Goal: Transaction & Acquisition: Register for event/course

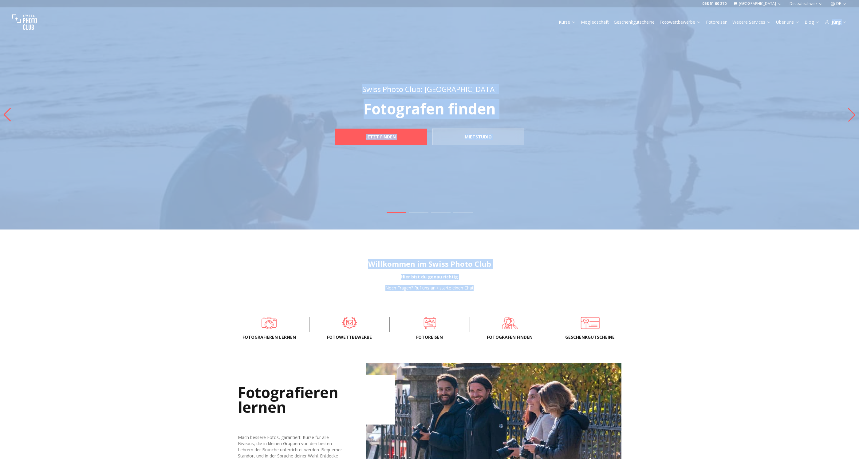
drag, startPoint x: 269, startPoint y: 330, endPoint x: 602, endPoint y: 23, distance: 452.5
click at [568, 23] on link "Kurse" at bounding box center [567, 22] width 17 height 6
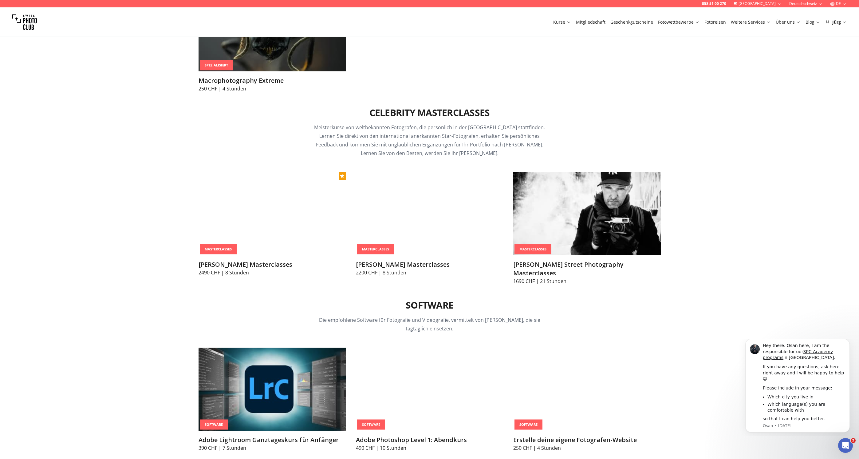
scroll to position [1812, 0]
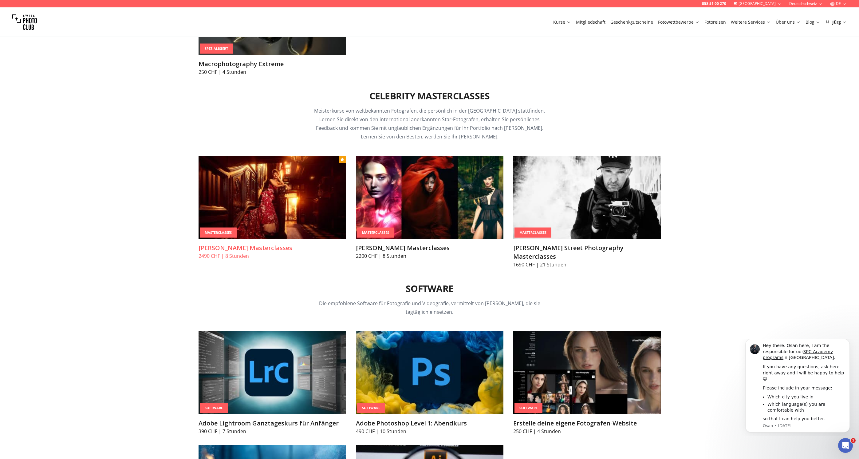
click at [285, 198] on img at bounding box center [273, 197] width 148 height 83
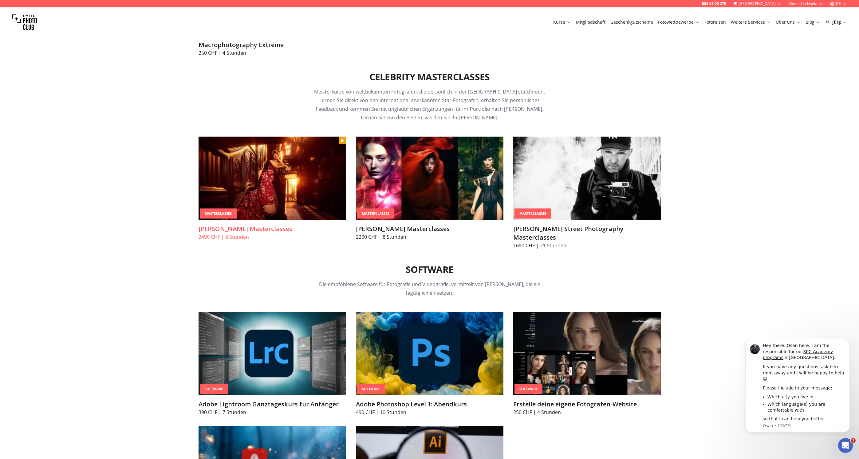
scroll to position [1832, 0]
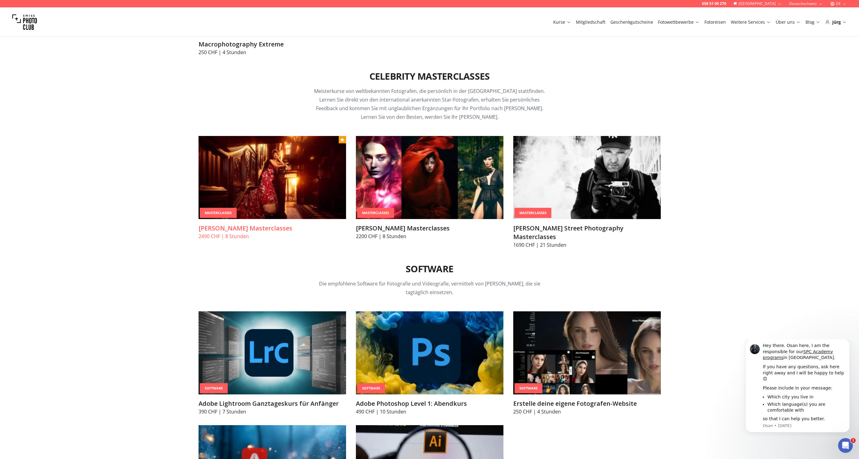
click at [321, 176] on img at bounding box center [273, 177] width 148 height 83
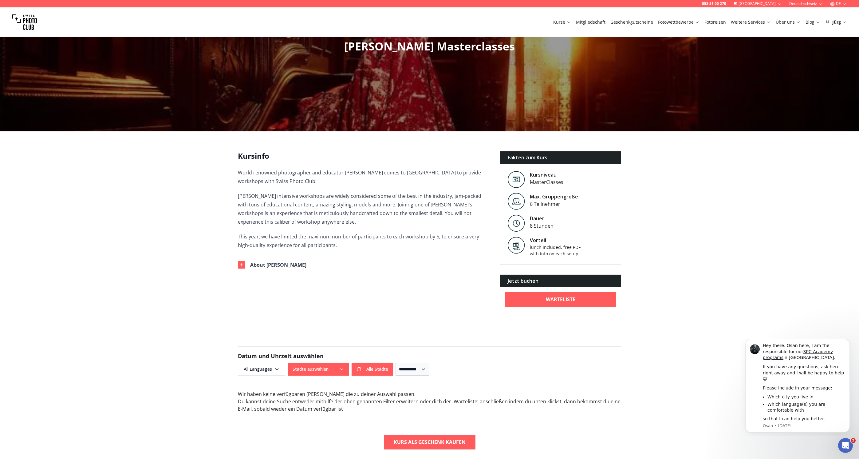
scroll to position [29, 0]
